Goal: Task Accomplishment & Management: Manage account settings

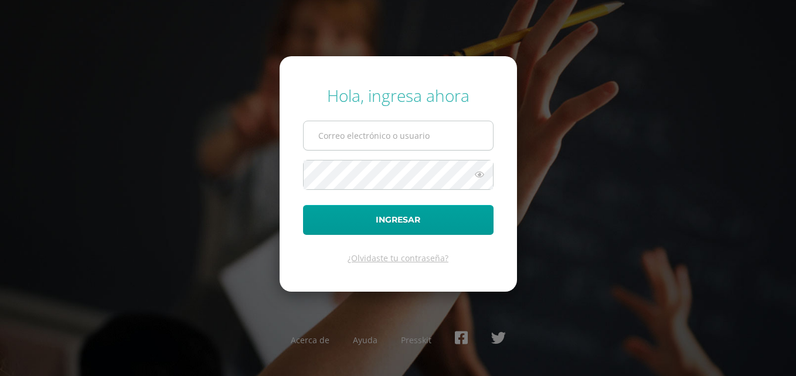
type input "[EMAIL_ADDRESS][DOMAIN_NAME]"
click at [367, 134] on input "[EMAIL_ADDRESS][DOMAIN_NAME]" at bounding box center [398, 135] width 189 height 29
click at [309, 251] on form "Hola, ingresa ahora conta@colegiosantateresita.edu.gt Ingresar ¿Olvidaste tu co…" at bounding box center [398, 174] width 237 height 236
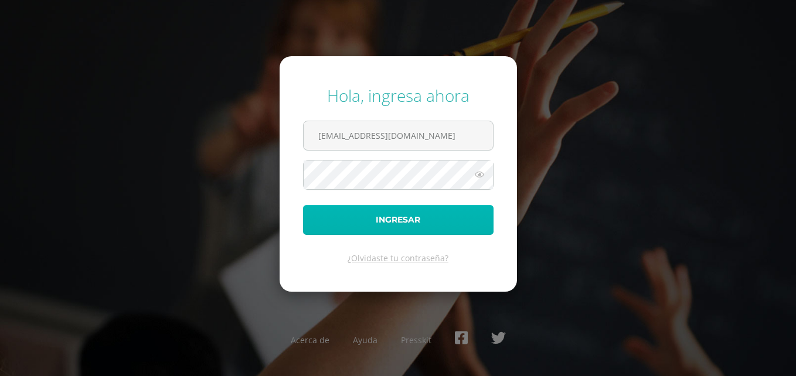
click at [325, 229] on button "Ingresar" at bounding box center [398, 220] width 190 height 30
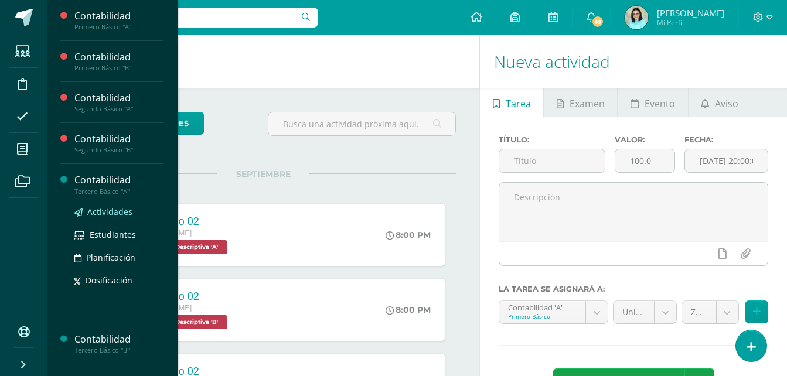
click at [114, 212] on span "Actividades" at bounding box center [109, 211] width 45 height 11
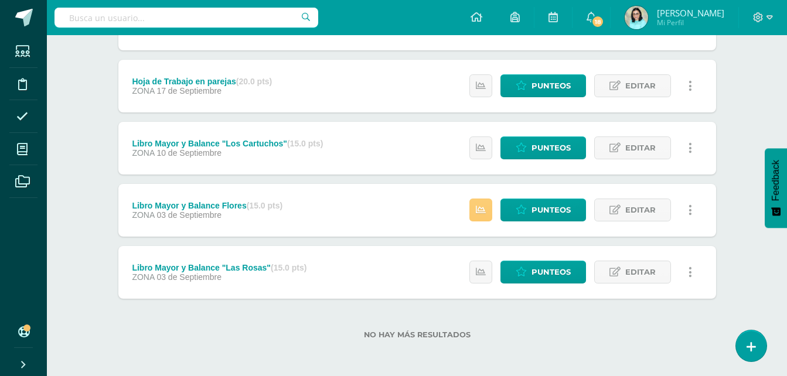
scroll to position [260, 0]
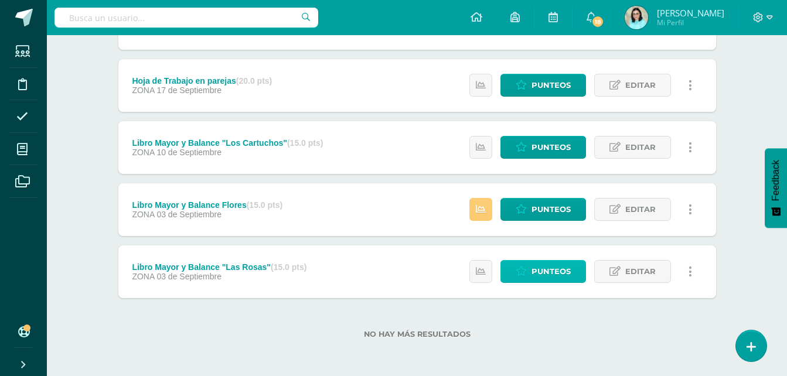
click at [549, 271] on span "Punteos" at bounding box center [551, 272] width 39 height 22
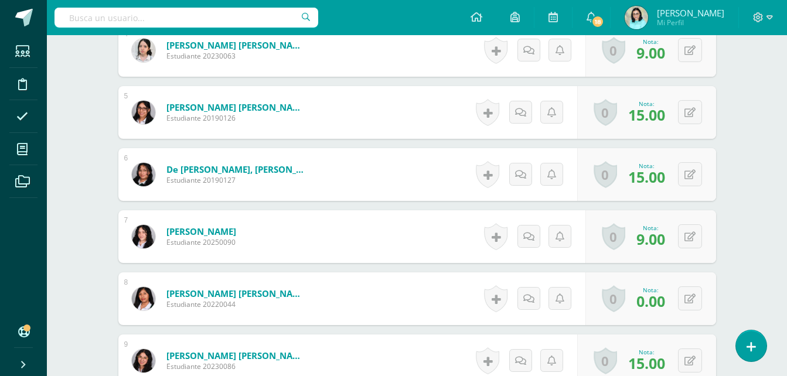
scroll to position [570, 0]
click at [687, 301] on button at bounding box center [690, 298] width 24 height 24
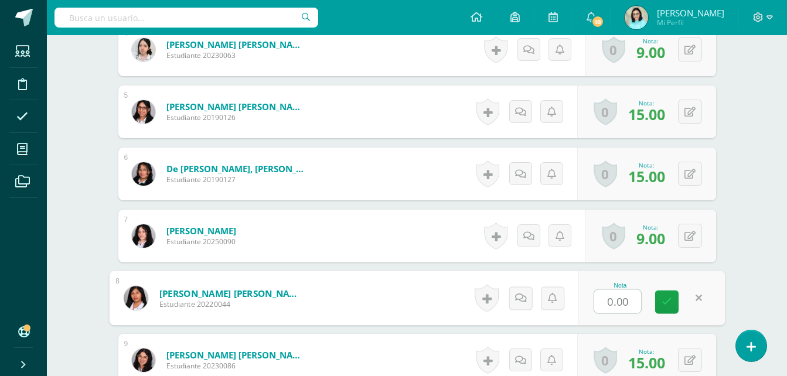
type input "4"
click at [670, 298] on icon at bounding box center [667, 302] width 11 height 10
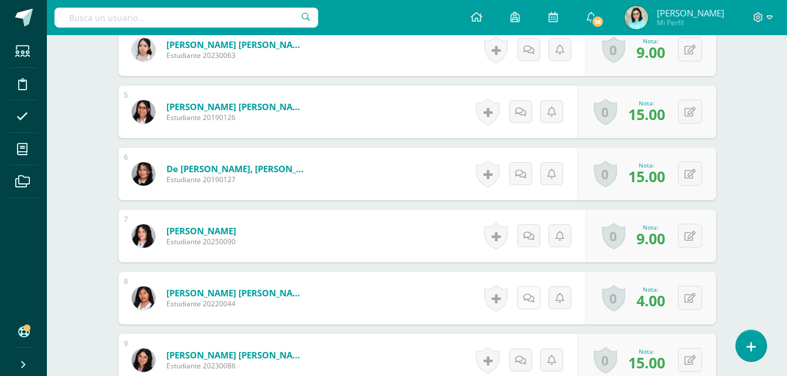
click at [534, 302] on link at bounding box center [528, 298] width 23 height 23
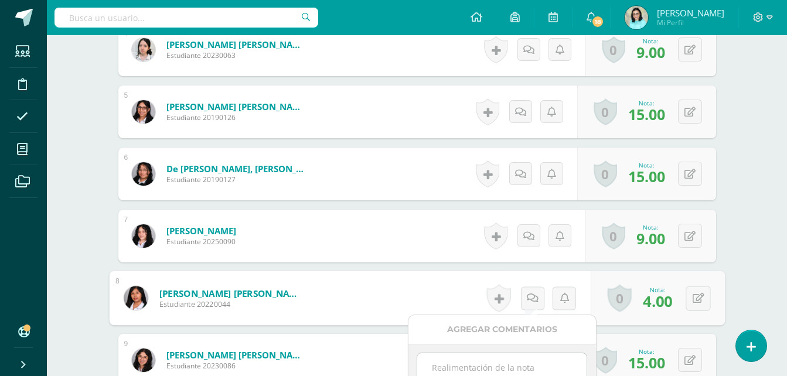
click at [506, 329] on div "Agregar Comentarios" at bounding box center [502, 329] width 188 height 29
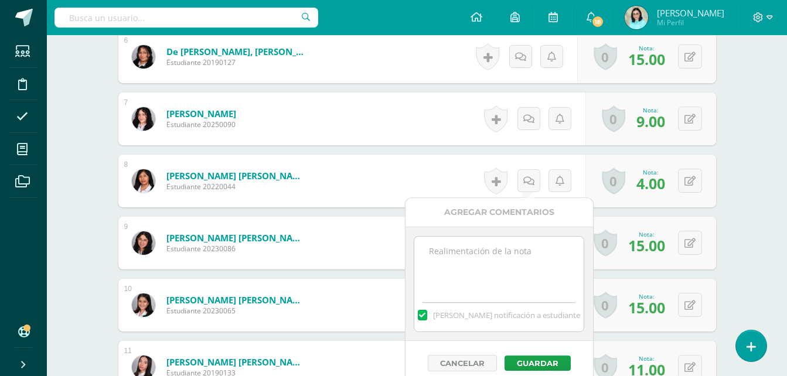
click at [489, 260] on textarea at bounding box center [498, 266] width 169 height 59
type textarea "Completar el ejercicio para el día 17 de septiembre"
click at [529, 365] on button "Guardar" at bounding box center [538, 363] width 66 height 15
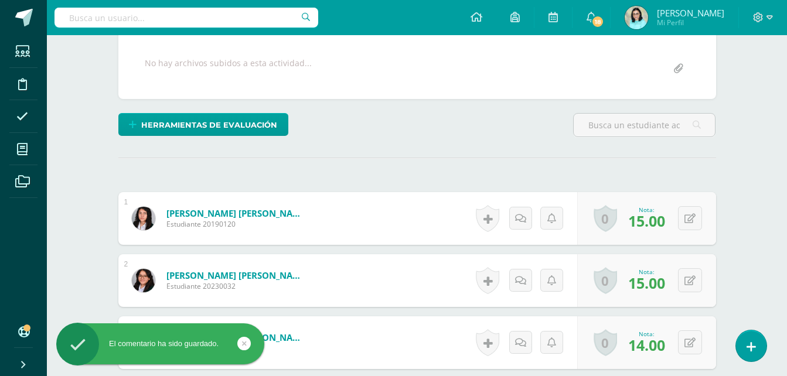
scroll to position [0, 0]
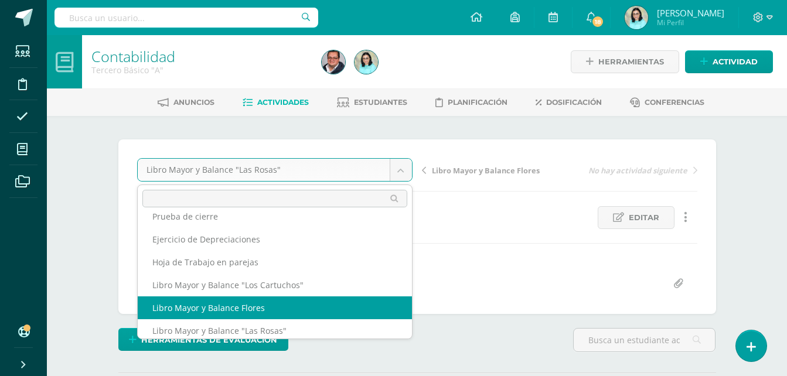
scroll to position [20, 0]
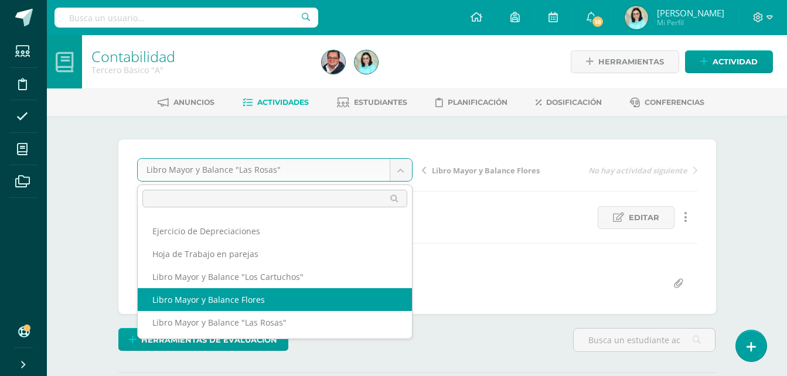
select select "/dashboard/teacher/grade-activity/107997/"
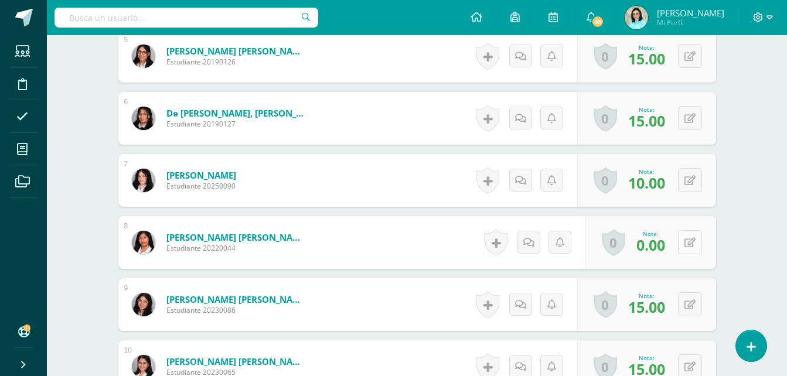
scroll to position [626, 0]
click at [693, 244] on icon at bounding box center [689, 242] width 11 height 10
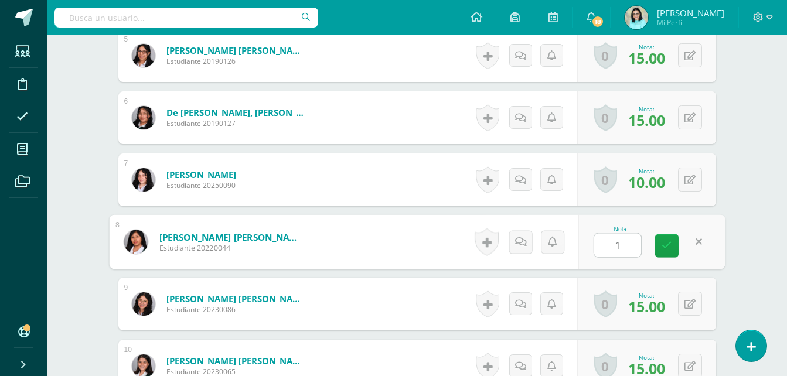
type input "13"
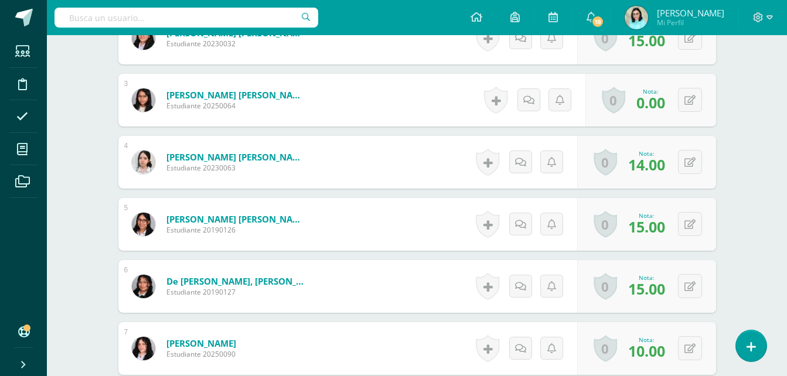
scroll to position [275, 0]
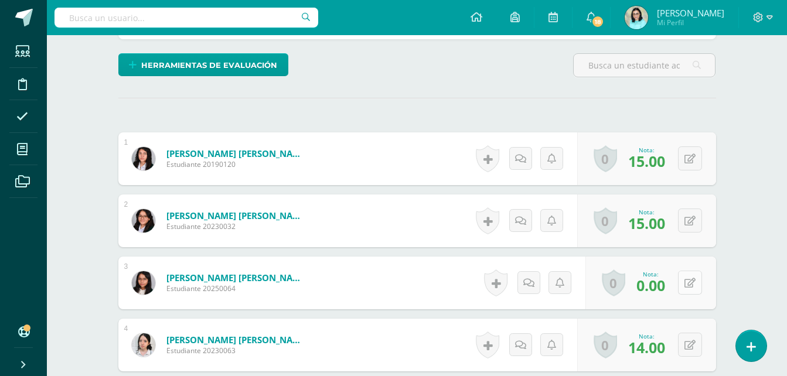
click at [692, 283] on icon at bounding box center [689, 283] width 11 height 10
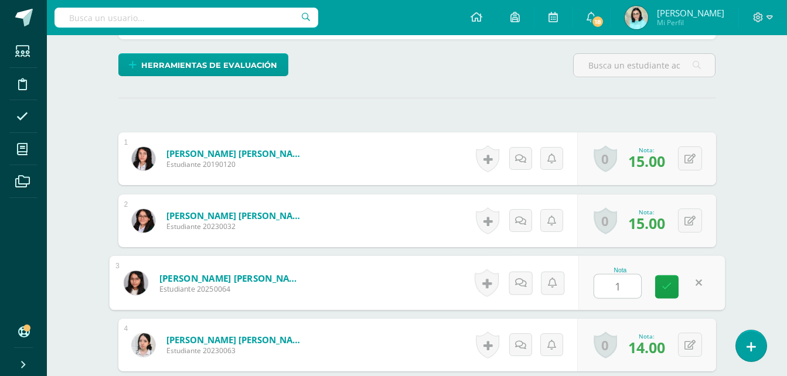
type input "13"
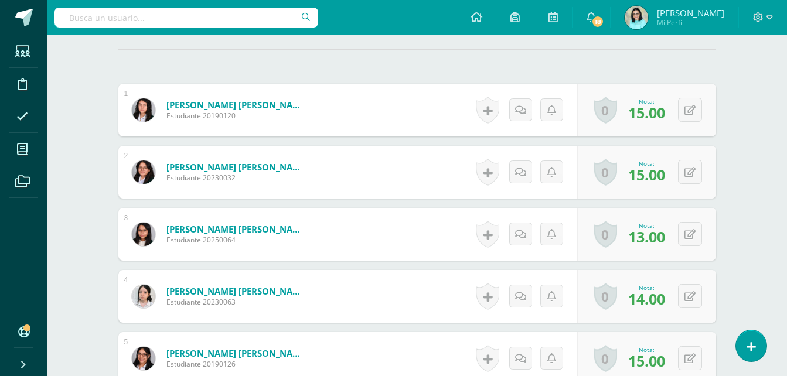
scroll to position [0, 0]
